Goal: Navigation & Orientation: Find specific page/section

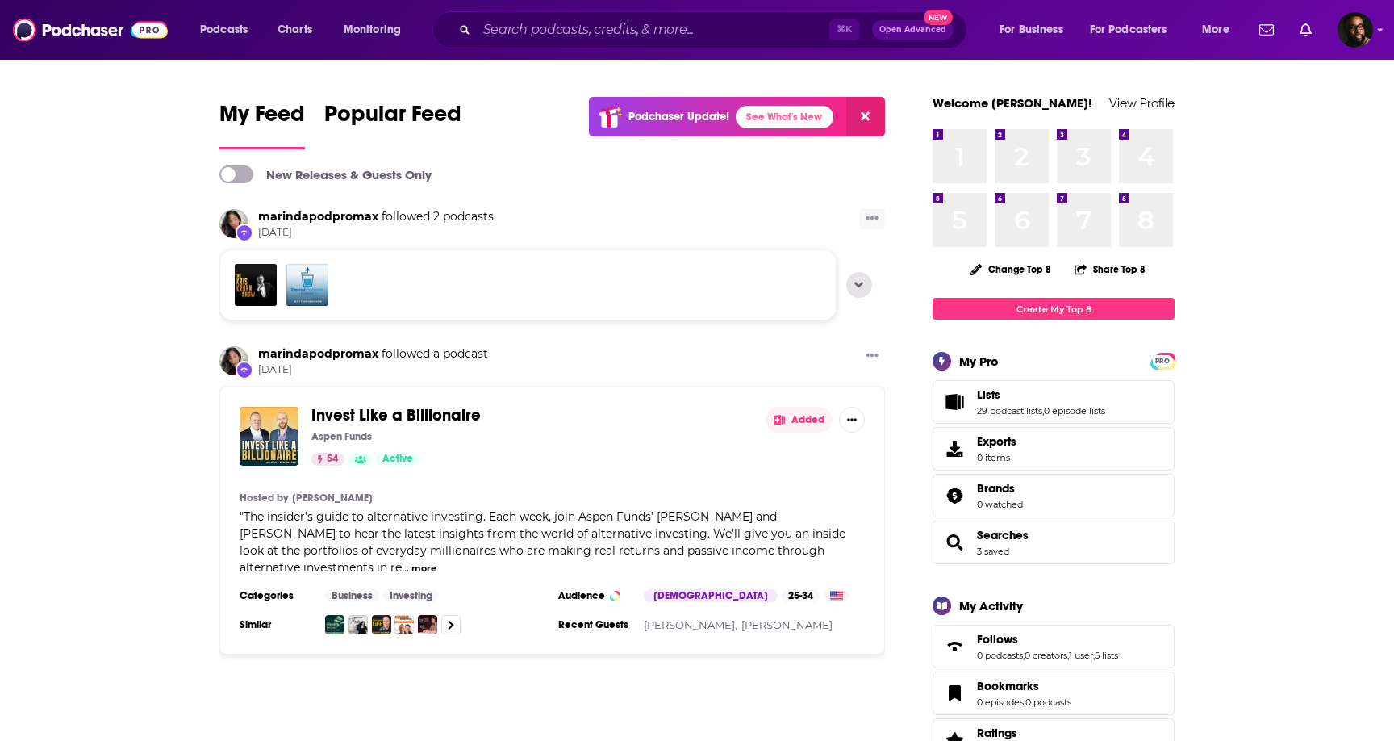
click at [873, 219] on icon "Show More Button" at bounding box center [872, 217] width 13 height 13
click at [834, 282] on button "Hide this activity" at bounding box center [817, 283] width 155 height 30
click at [832, 285] on button "Just hide it" at bounding box center [817, 277] width 155 height 30
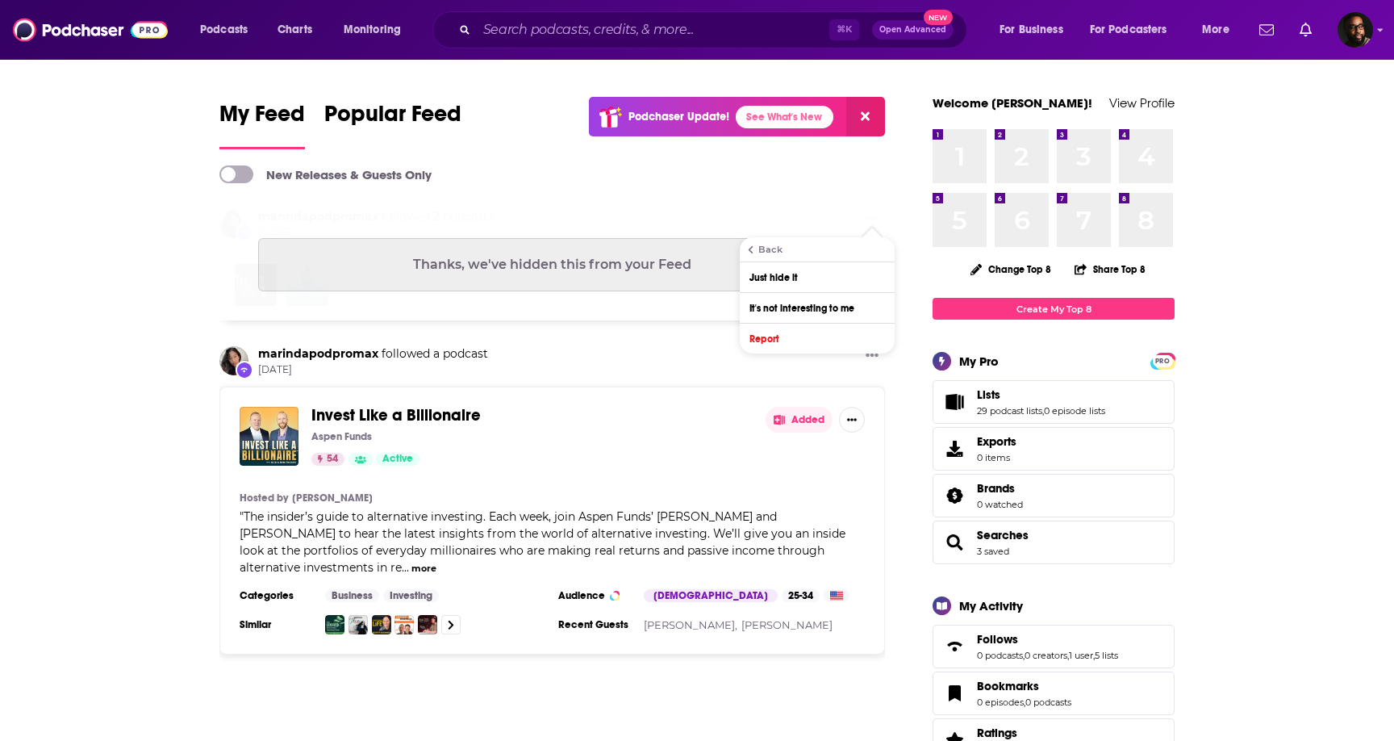
click at [868, 219] on icon "Show More Button" at bounding box center [872, 218] width 13 height 4
click at [871, 349] on icon "Show More Button" at bounding box center [872, 355] width 13 height 13
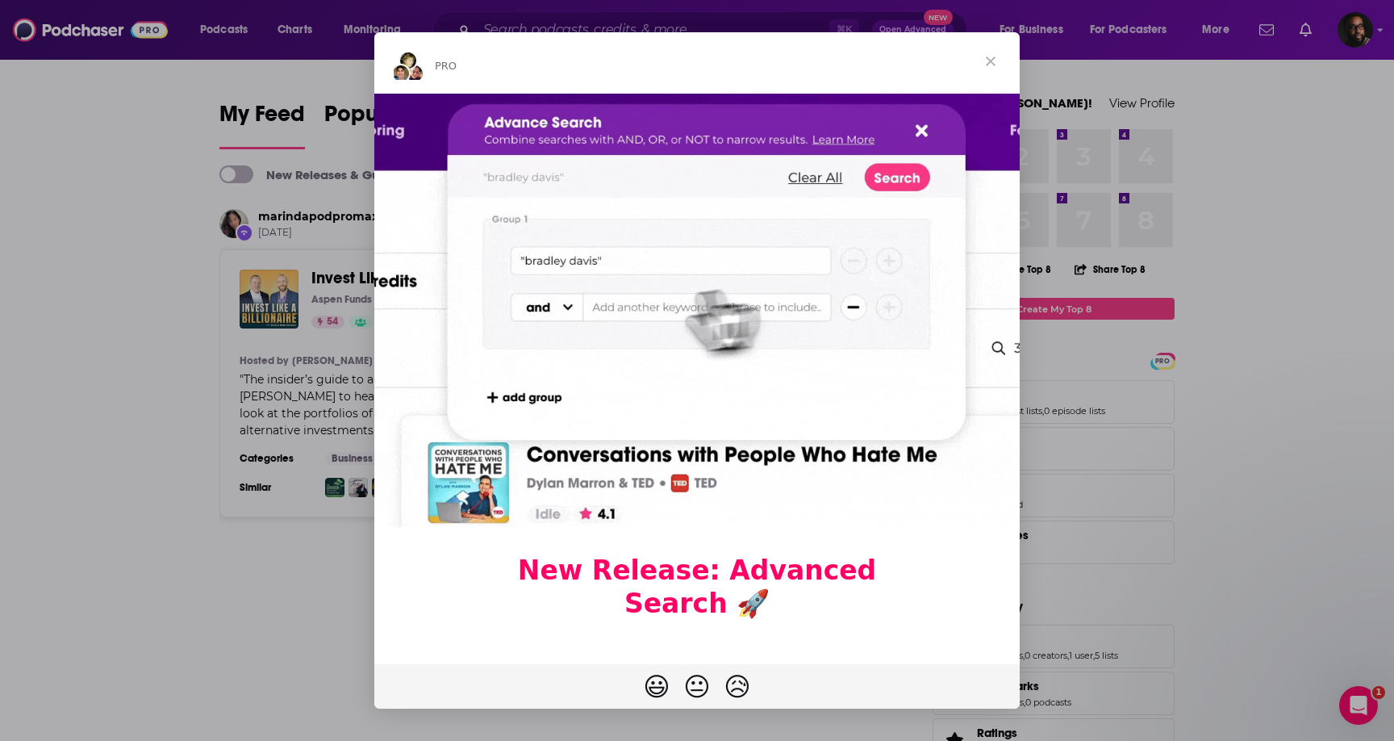
click at [991, 54] on span "Close" at bounding box center [991, 61] width 58 height 58
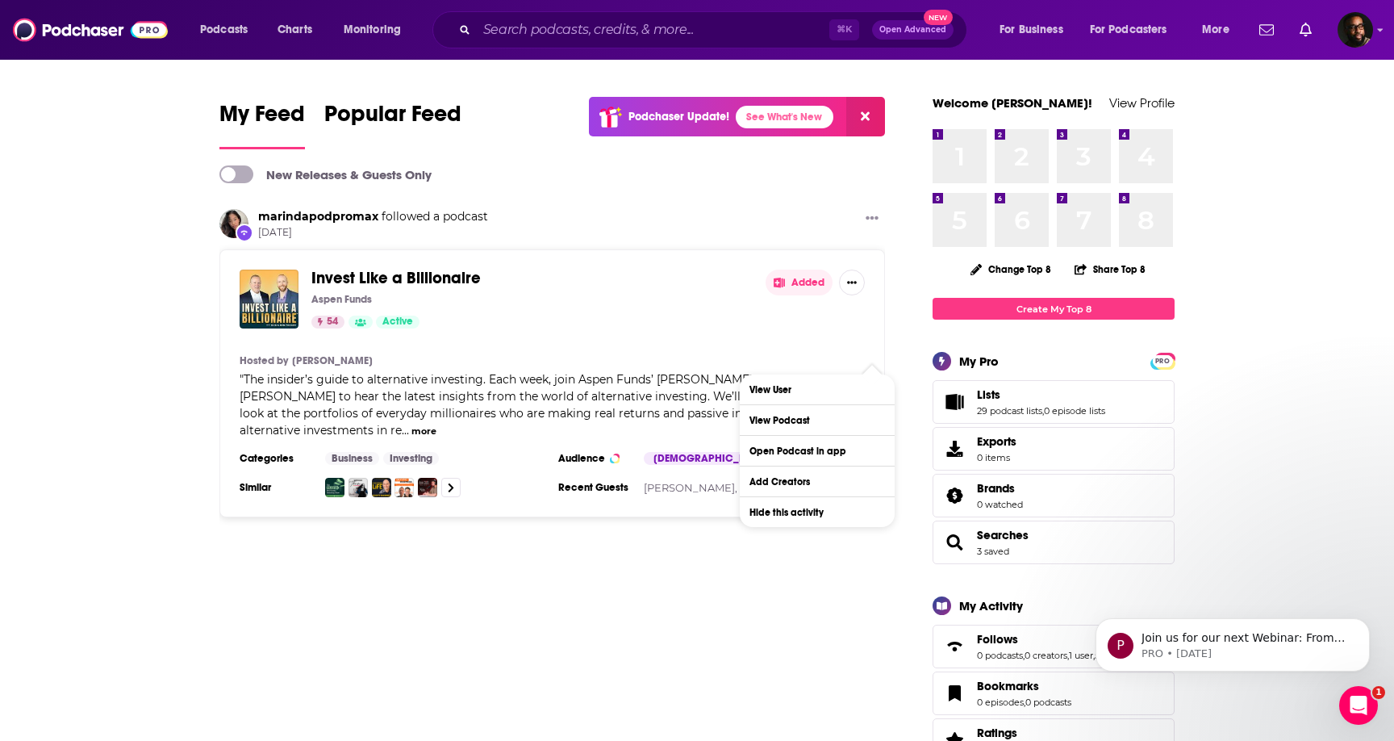
click at [874, 316] on div "Invest Like a Billionaire Aspen Funds 54 Active Added Hosted by [PERSON_NAME] "…" at bounding box center [552, 383] width 666 height 268
click at [863, 320] on div "Invest Like a Billionaire Aspen Funds 54 Active Added" at bounding box center [552, 299] width 625 height 59
click at [872, 365] on span "Show additional menu" at bounding box center [872, 375] width 20 height 20
click at [868, 337] on div "Invest Like a Billionaire Aspen Funds 54 Active Added Hosted by [PERSON_NAME] "…" at bounding box center [552, 383] width 666 height 268
click at [870, 215] on icon "Show More Button" at bounding box center [872, 217] width 13 height 13
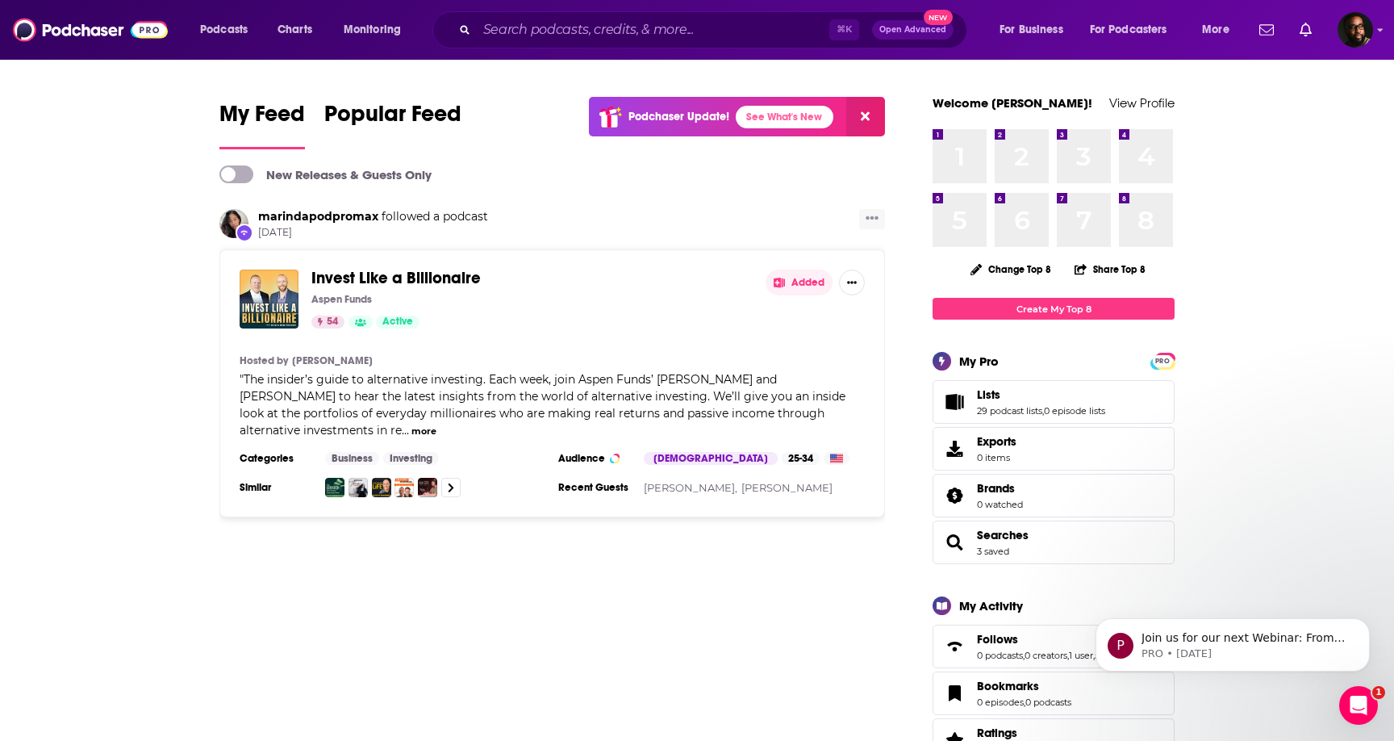
click at [870, 215] on icon "Show More Button" at bounding box center [872, 217] width 13 height 13
click at [830, 373] on button "Hide this activity" at bounding box center [817, 375] width 155 height 30
click at [821, 277] on button "Just hide it" at bounding box center [817, 277] width 155 height 30
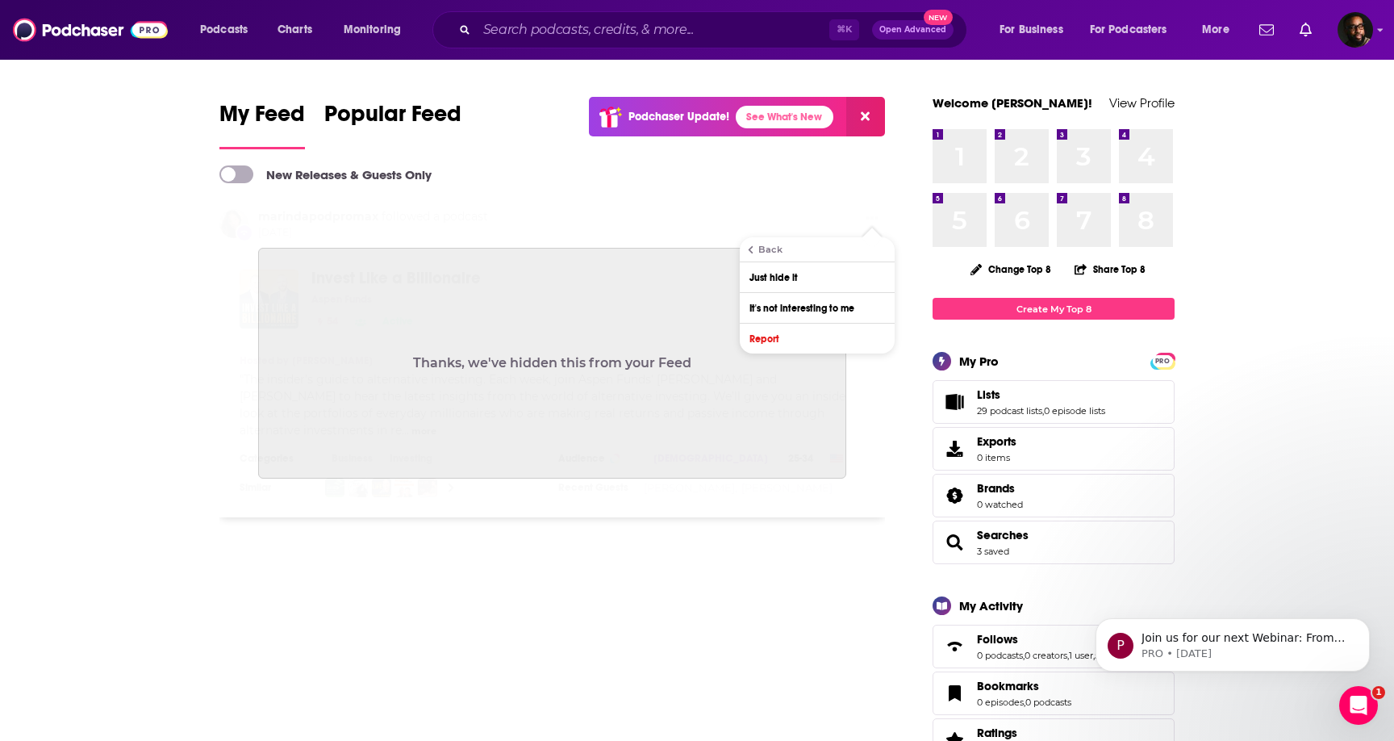
click at [249, 171] on span at bounding box center [236, 174] width 34 height 18
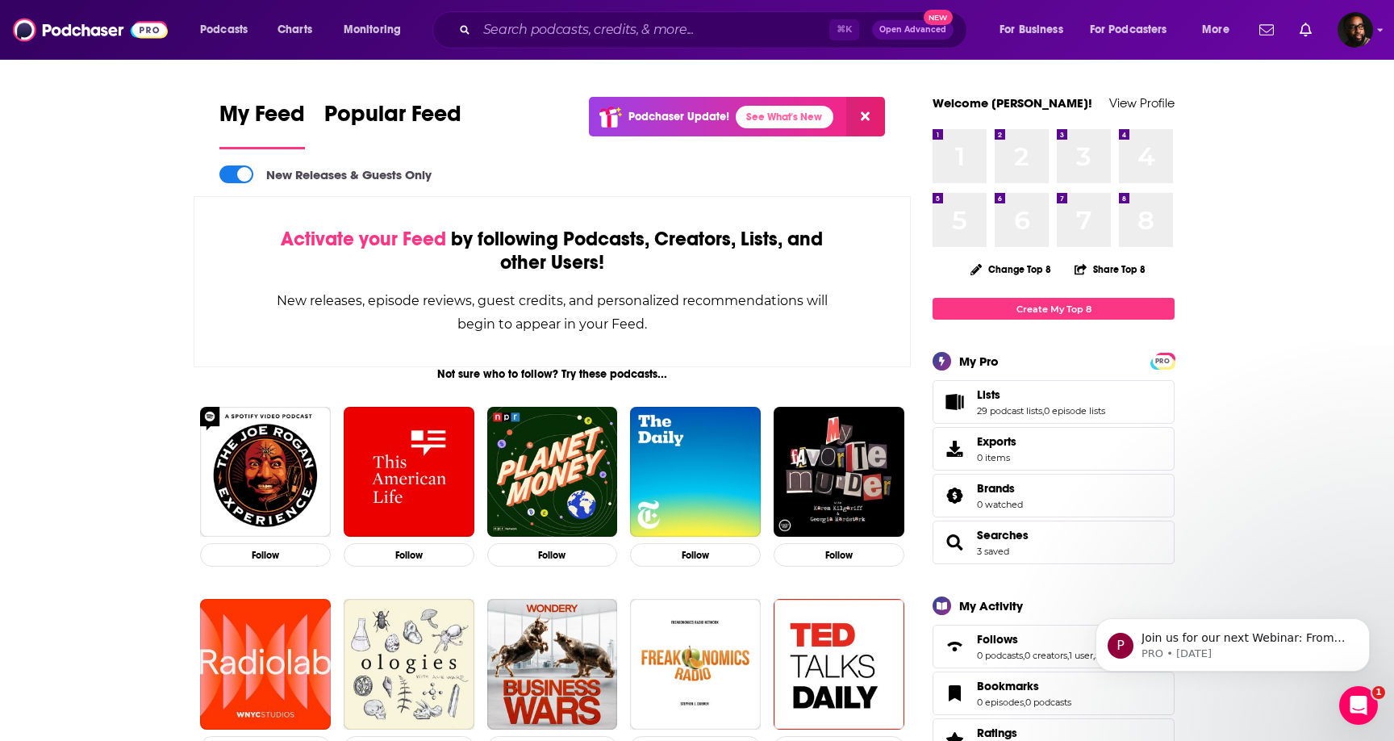
click at [244, 174] on span at bounding box center [244, 174] width 15 height 15
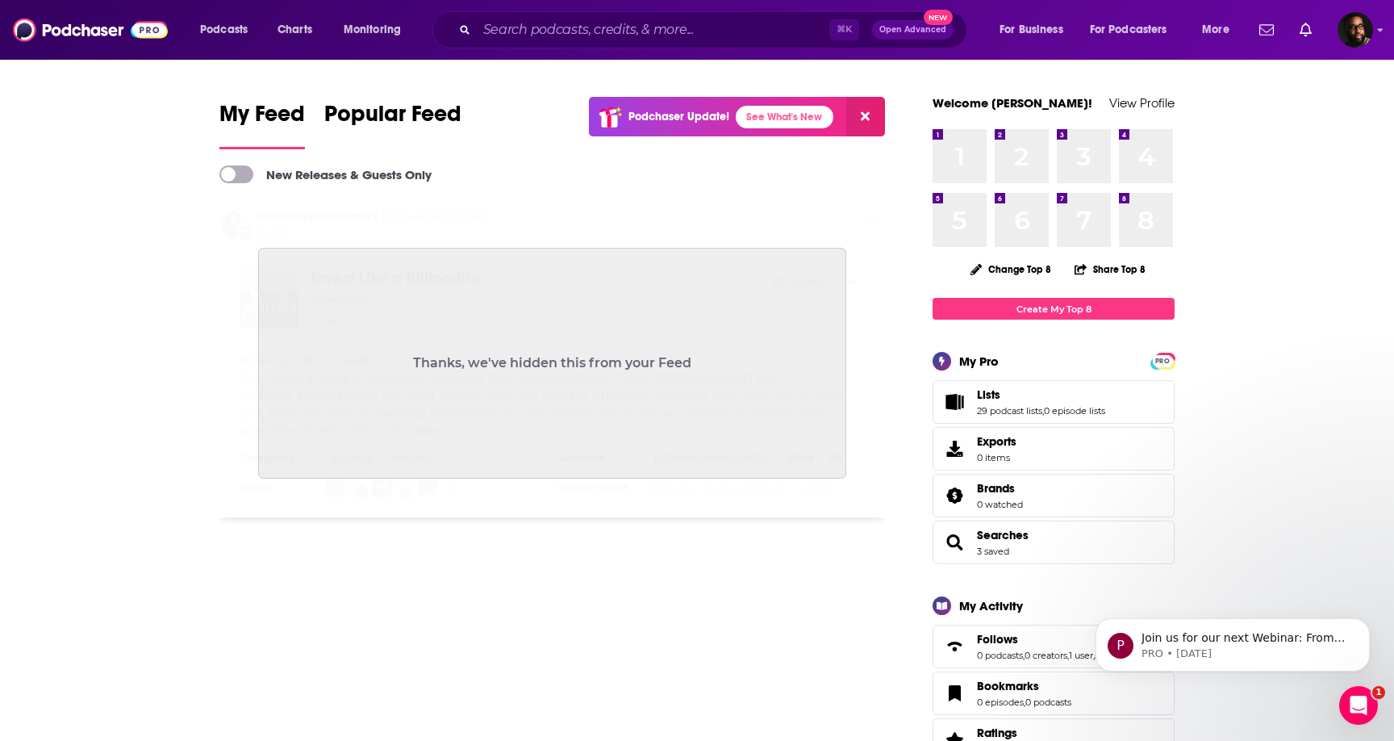
click at [244, 174] on span at bounding box center [236, 174] width 34 height 18
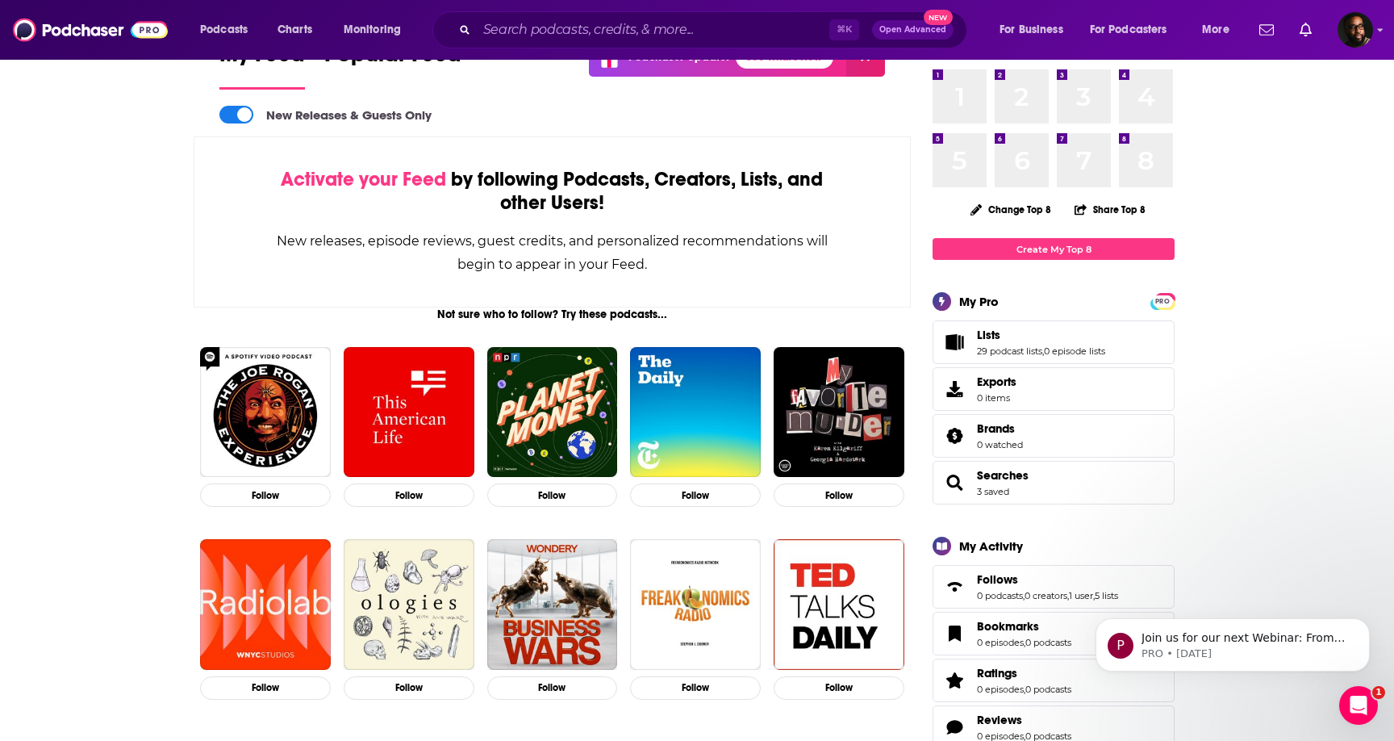
scroll to position [70, 0]
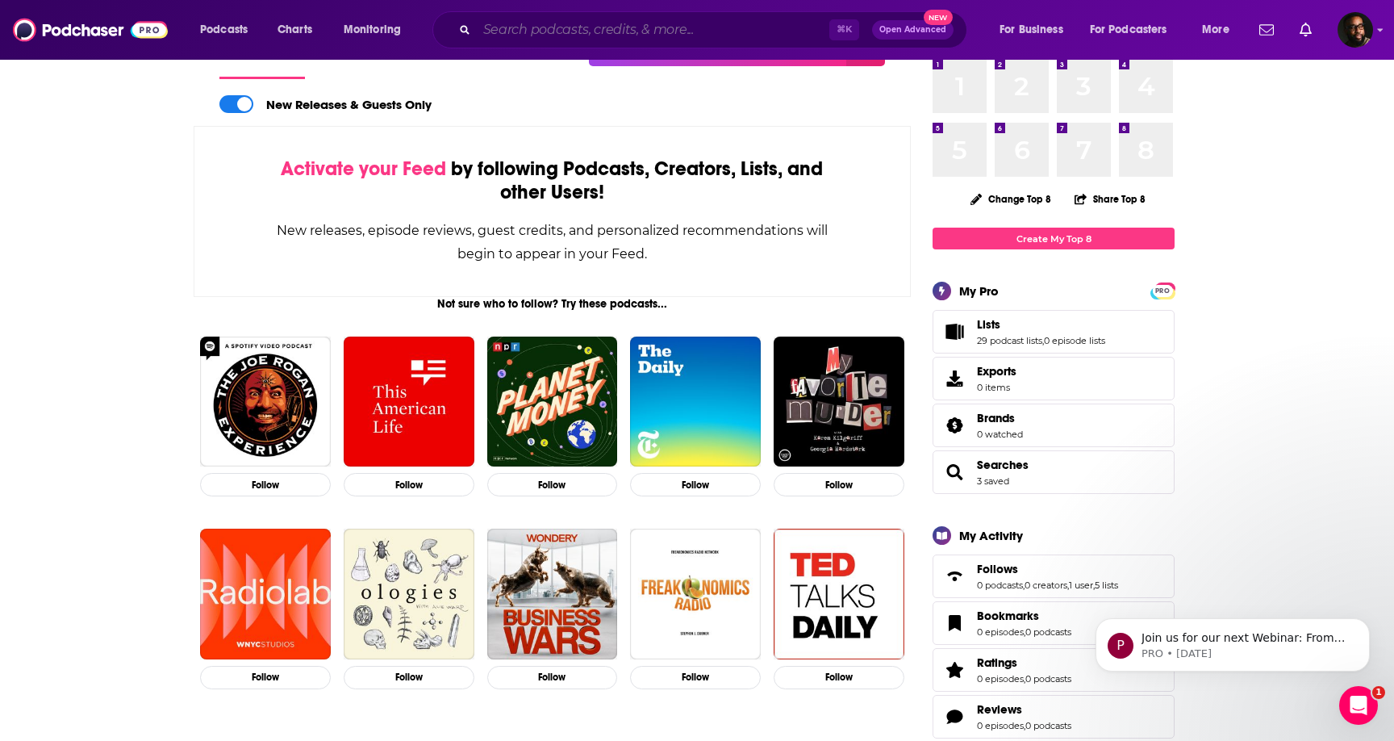
click at [592, 33] on input "Search podcasts, credits, & more..." at bounding box center [653, 30] width 353 height 26
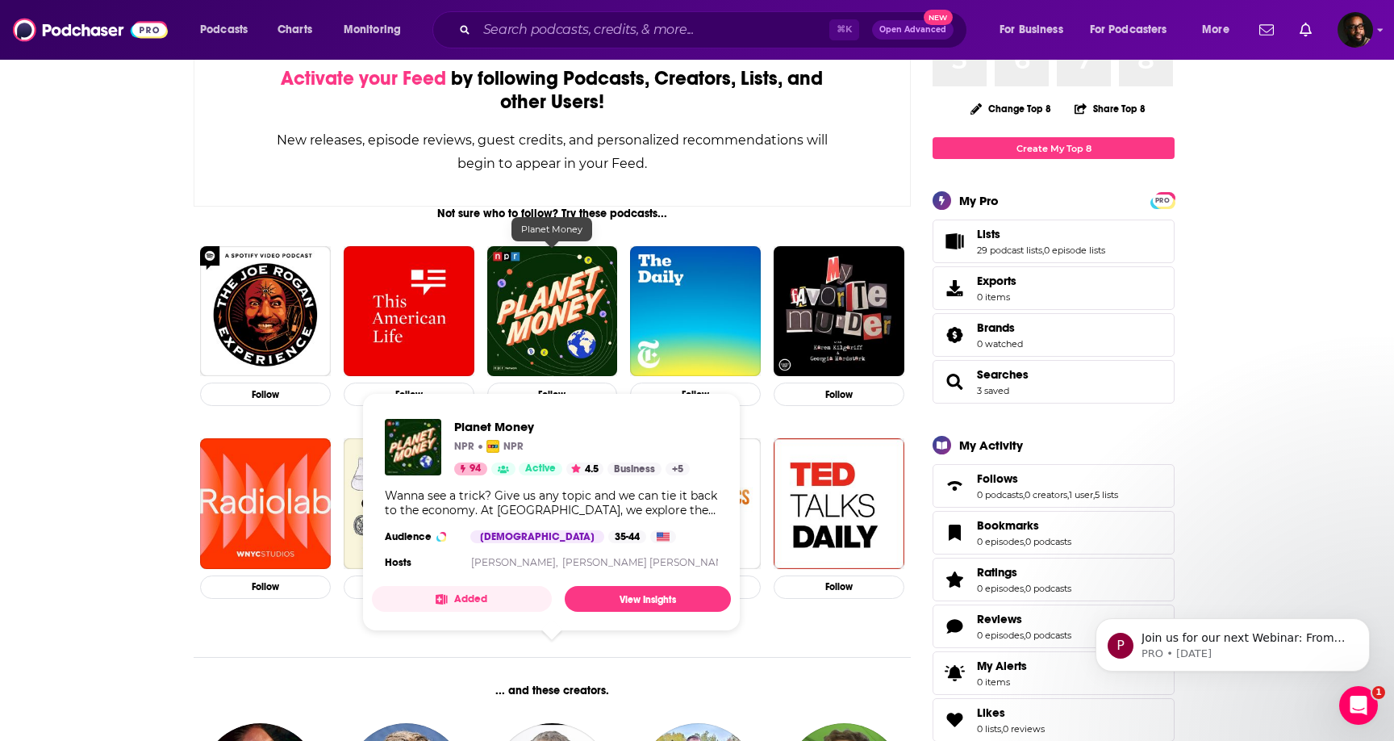
scroll to position [184, 0]
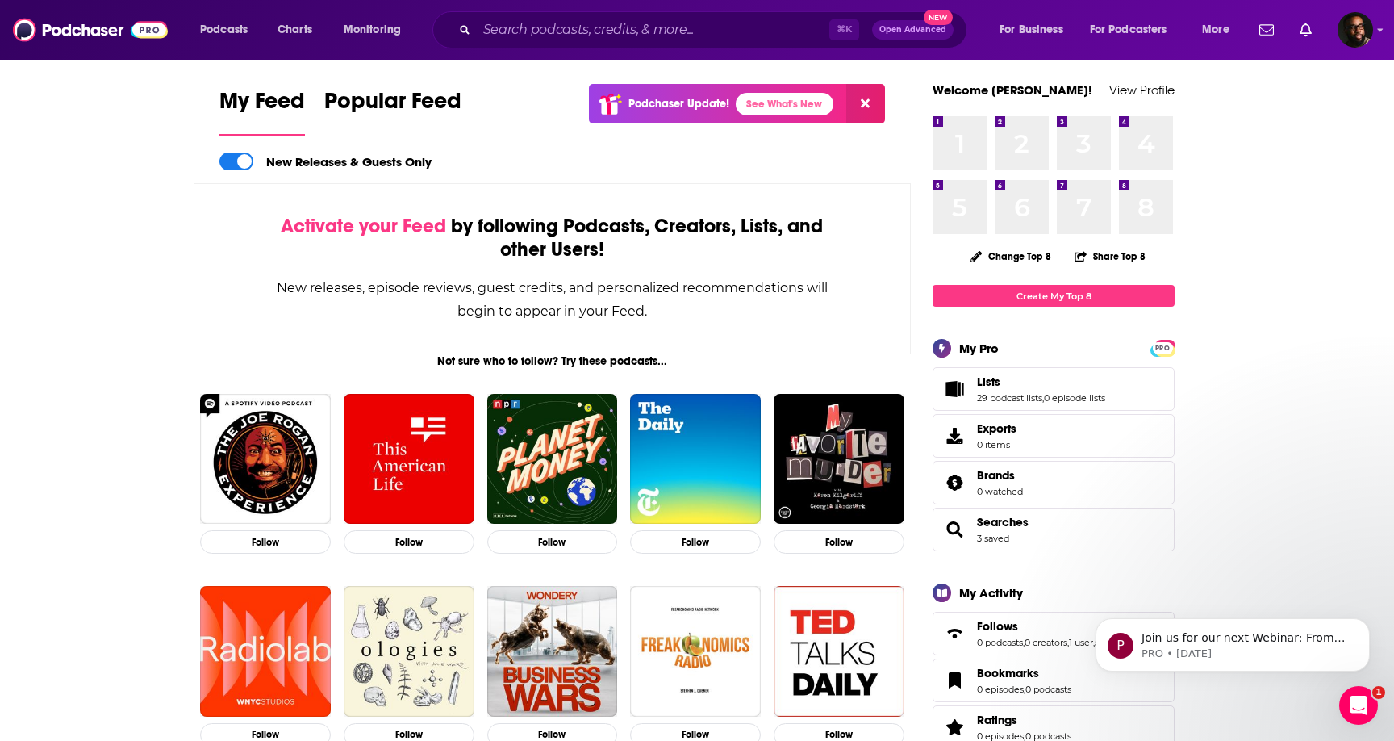
scroll to position [0, 0]
